Goal: Task Accomplishment & Management: Use online tool/utility

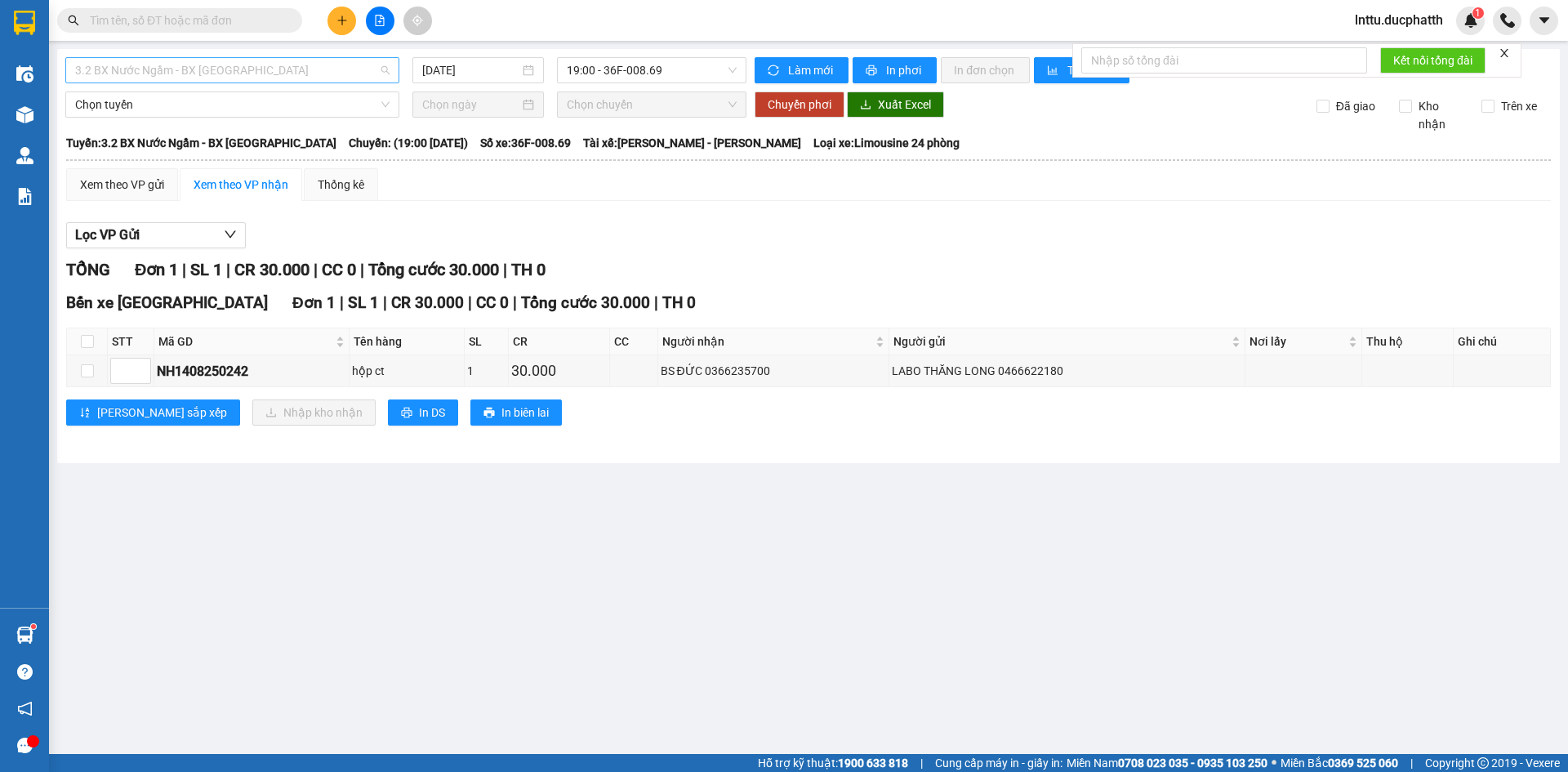
click at [289, 69] on span "3.2 BX Nước Ngầm - BX [GEOGRAPHIC_DATA]" at bounding box center [232, 71] width 314 height 25
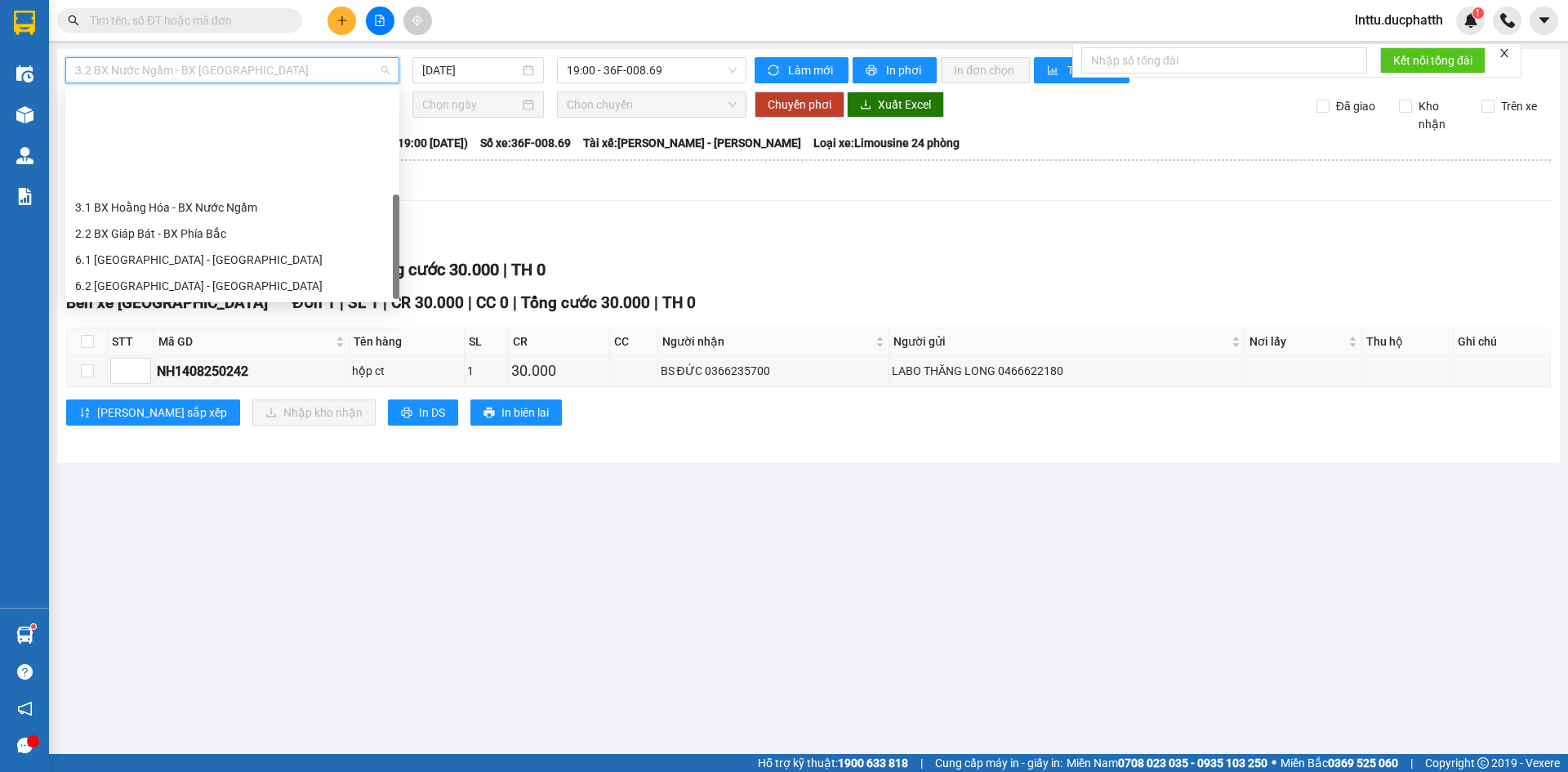
click at [233, 356] on div "1.2 BX Nước Ngầm - BX Phía Tây" at bounding box center [232, 364] width 314 height 18
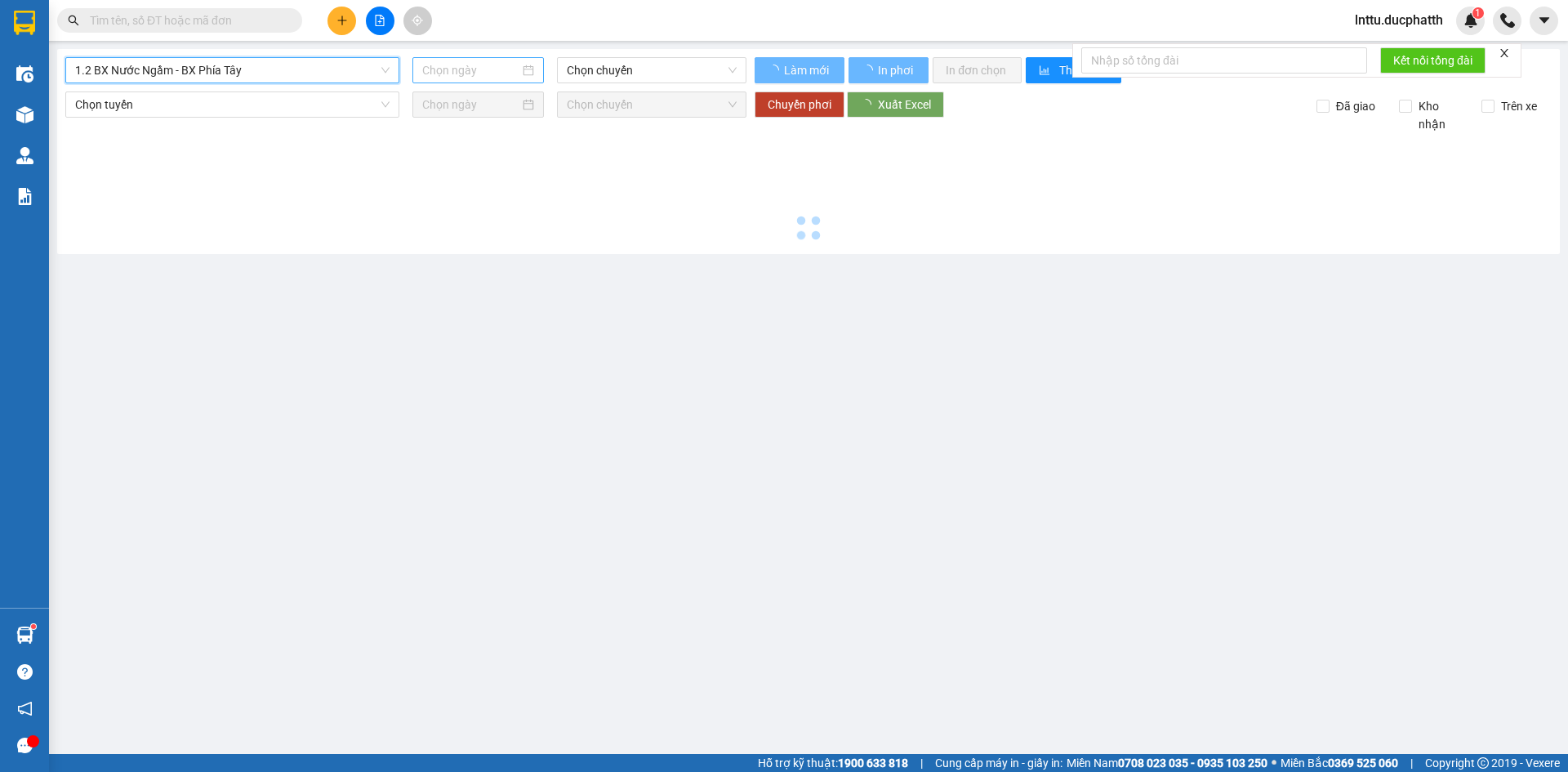
type input "[DATE]"
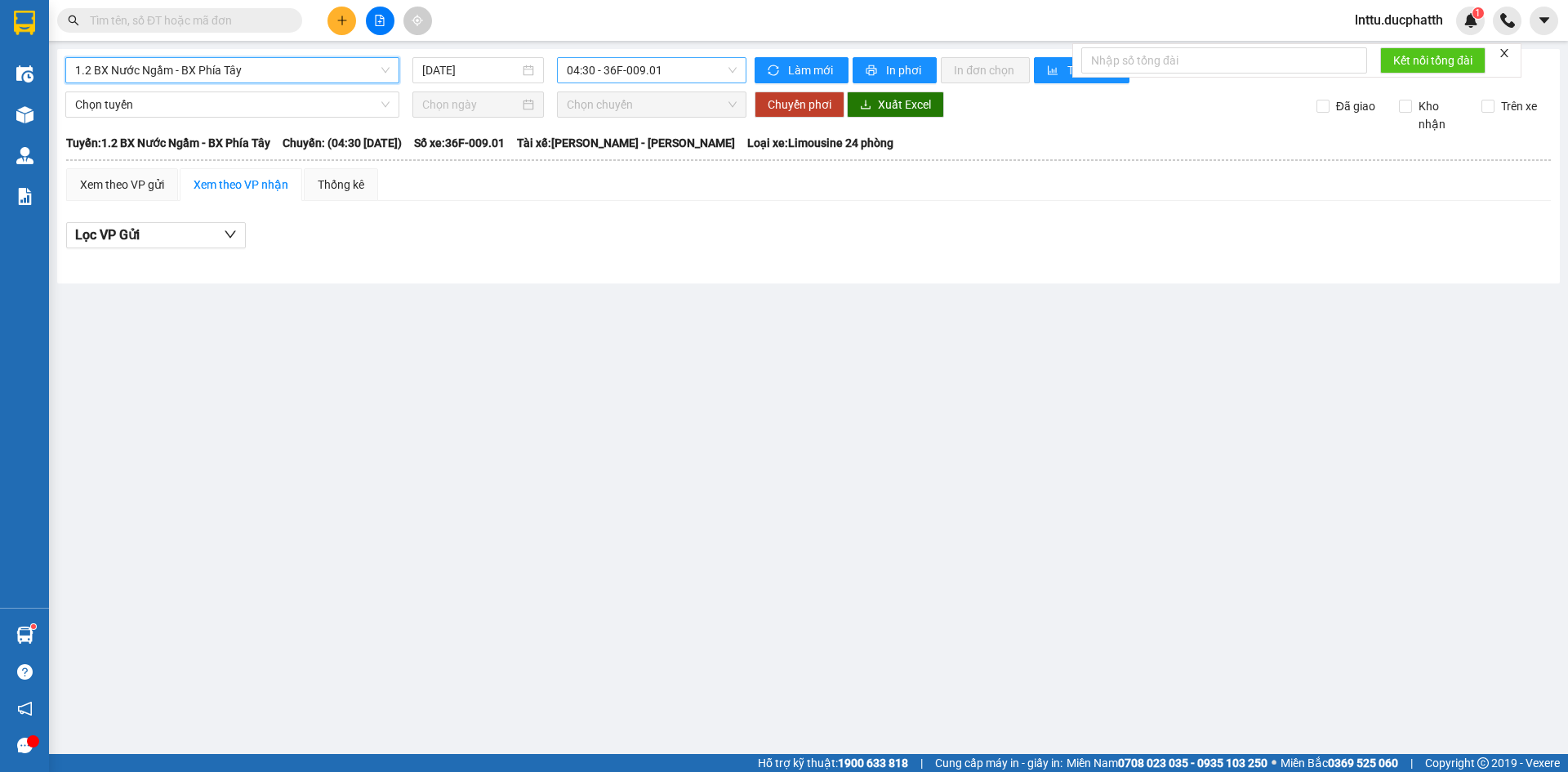
click at [674, 73] on span "04:30 - 36F-009.01" at bounding box center [652, 71] width 170 height 25
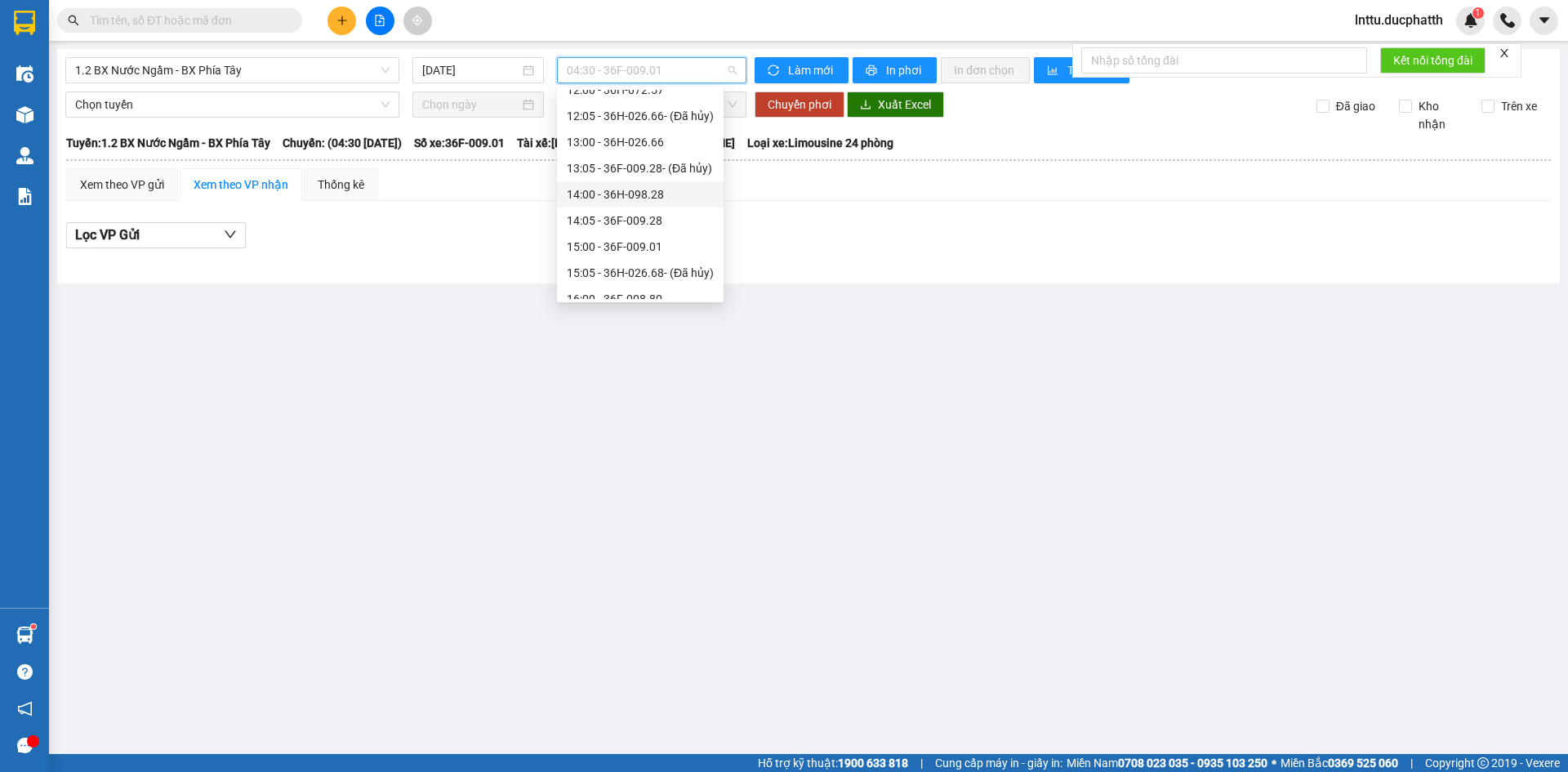
scroll to position [163, 0]
click at [681, 176] on div "11:00 - 36H-087.70" at bounding box center [640, 174] width 147 height 18
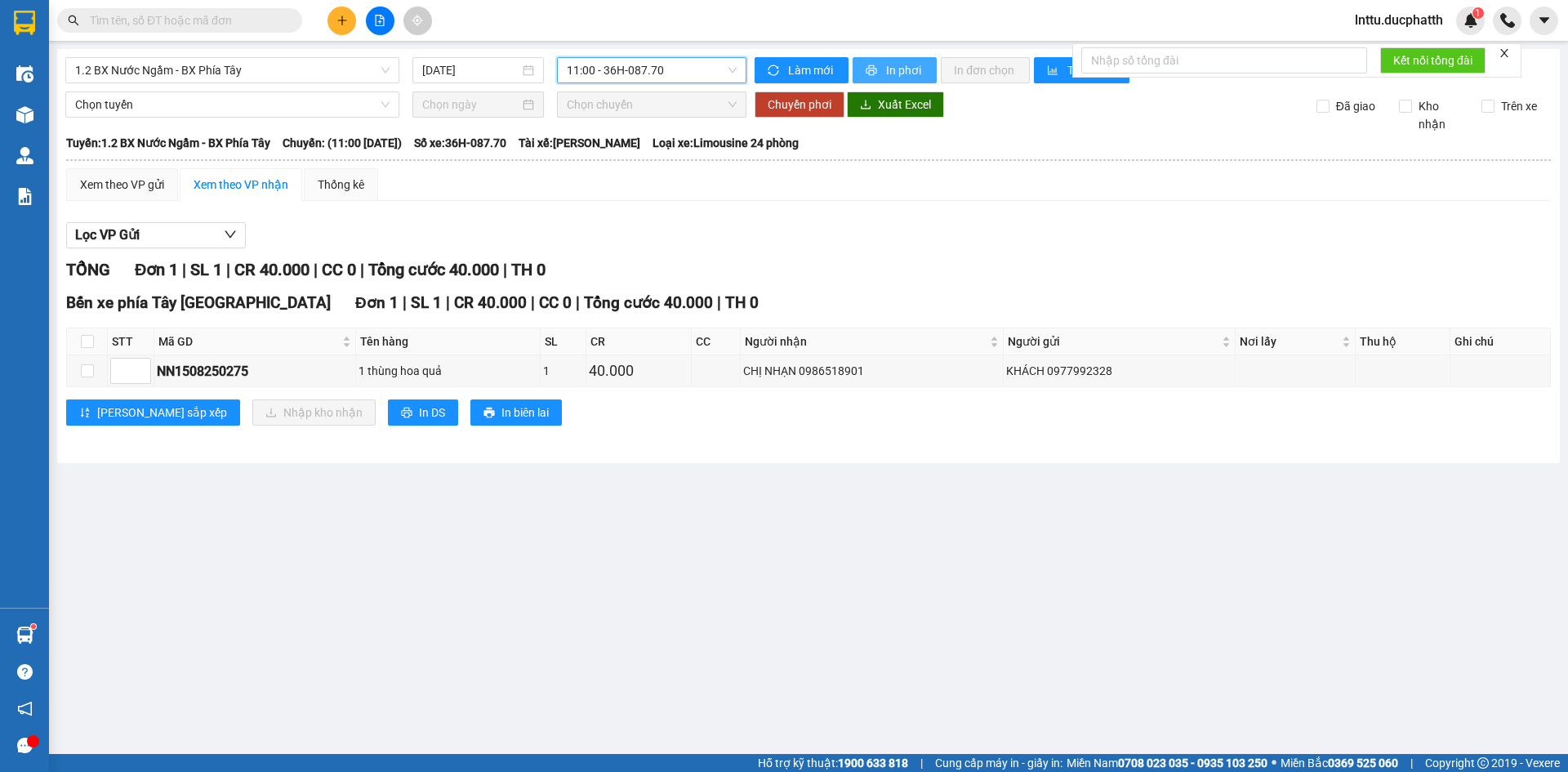
click at [911, 67] on span "In phơi" at bounding box center [904, 70] width 37 height 18
click at [709, 77] on span "11:00 - 36H-087.70" at bounding box center [652, 71] width 170 height 25
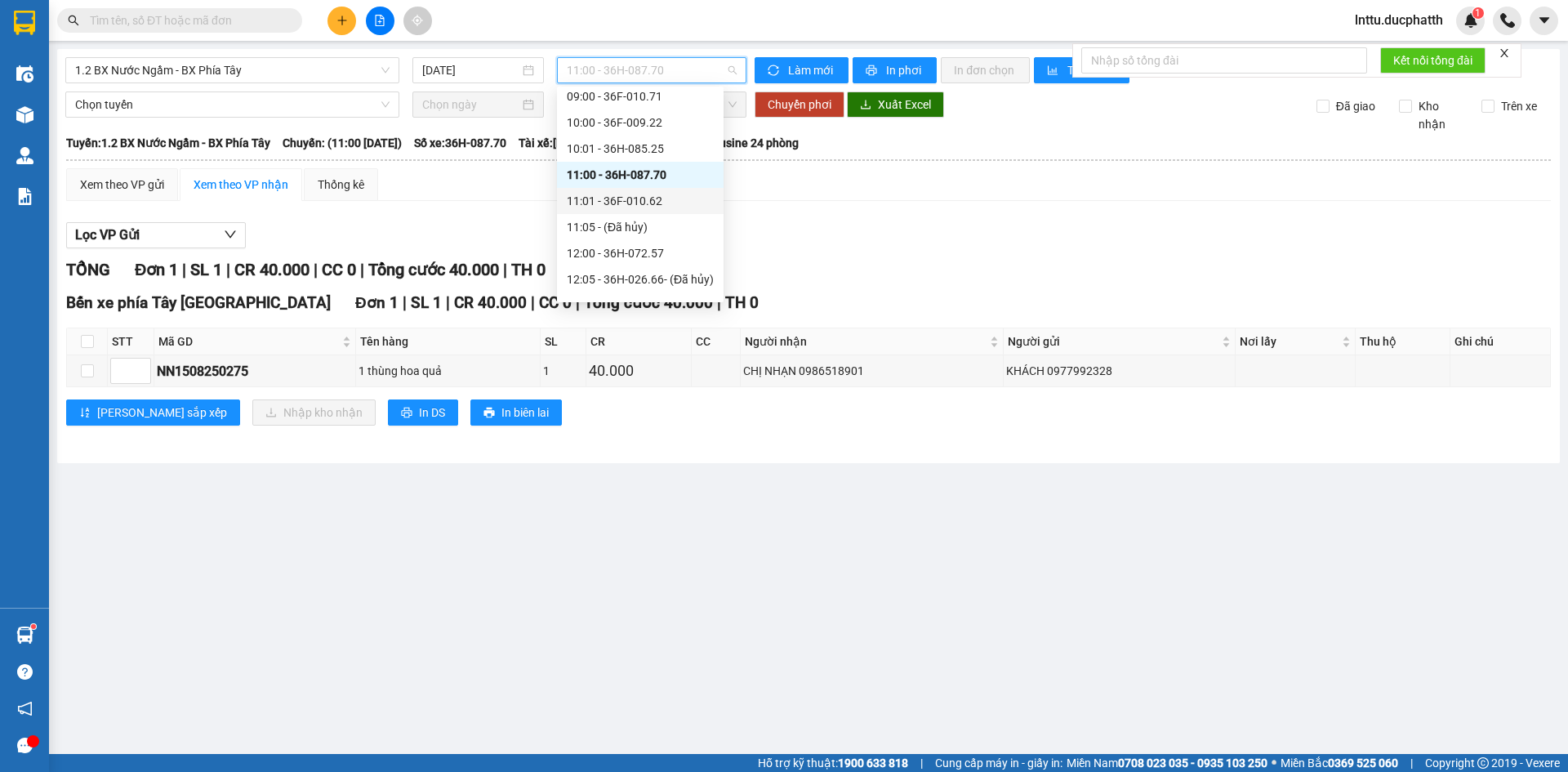
click at [659, 204] on div "11:01 - 36F-010.62" at bounding box center [640, 200] width 147 height 18
